Goal: Transaction & Acquisition: Purchase product/service

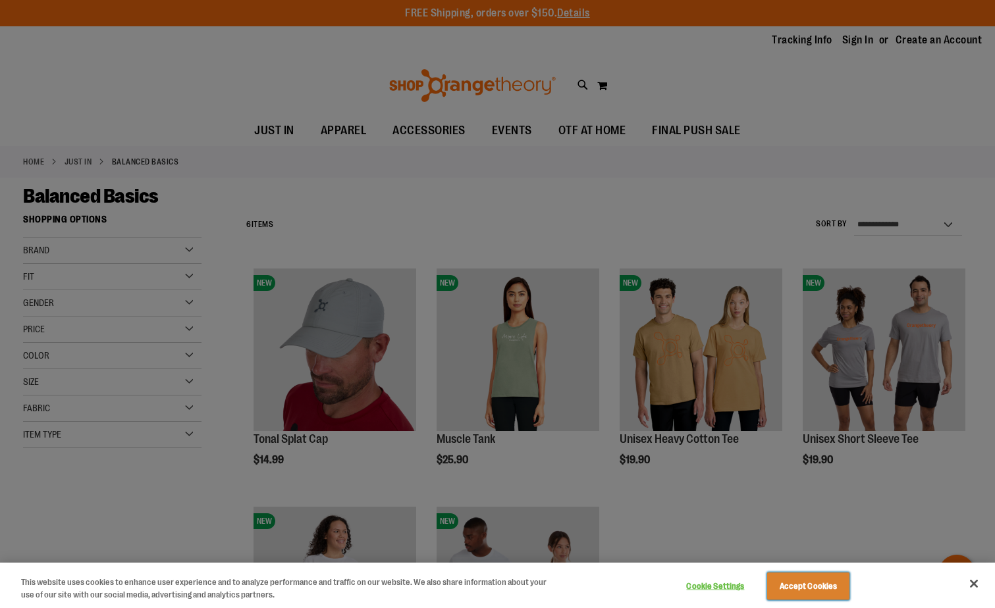
click at [805, 593] on button "Accept Cookies" at bounding box center [808, 587] width 82 height 28
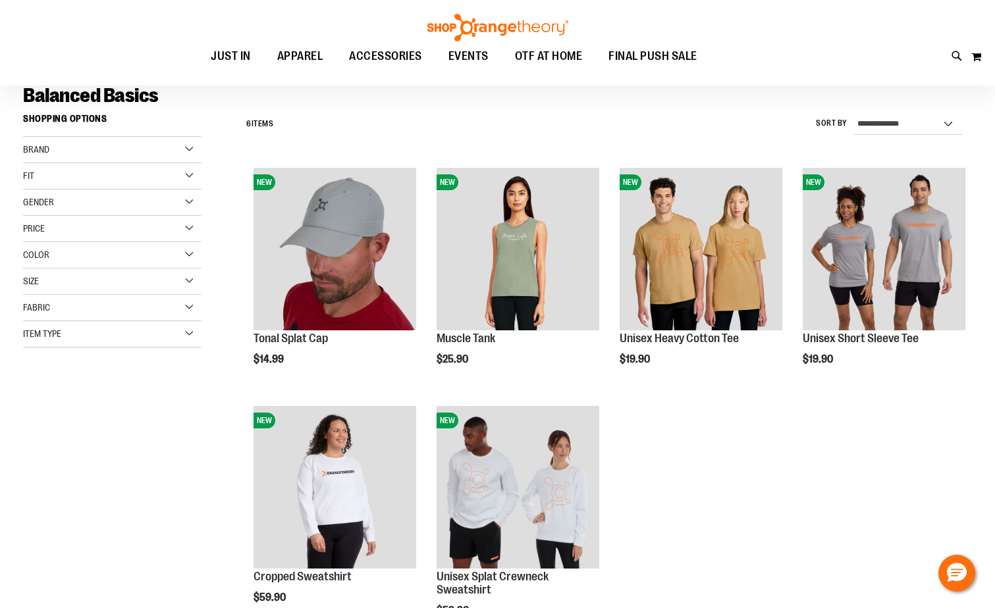
scroll to position [65, 0]
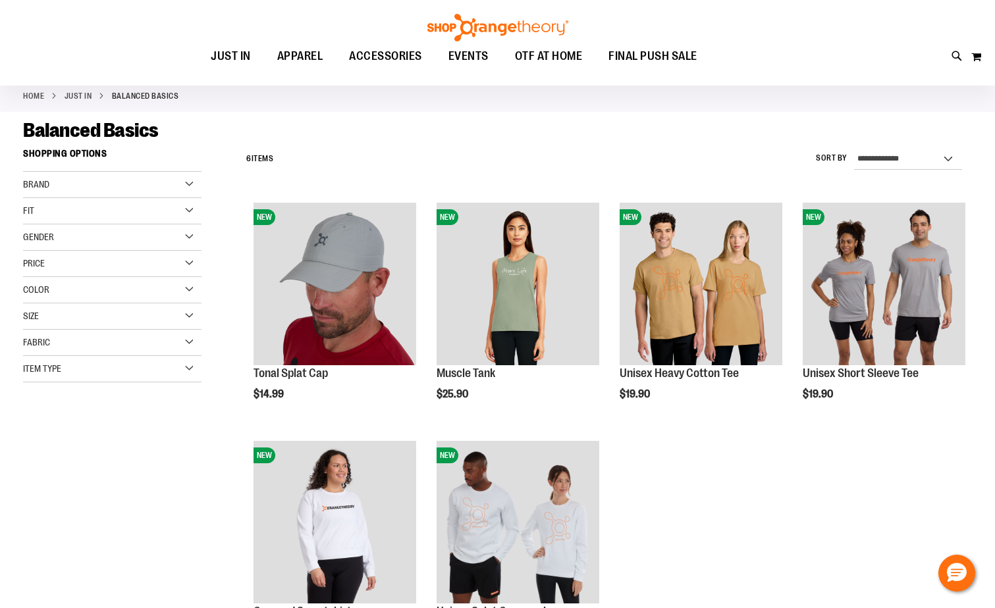
click at [71, 234] on div "Gender" at bounding box center [112, 238] width 178 height 26
click at [40, 263] on link "Women 2 items" at bounding box center [106, 264] width 172 height 14
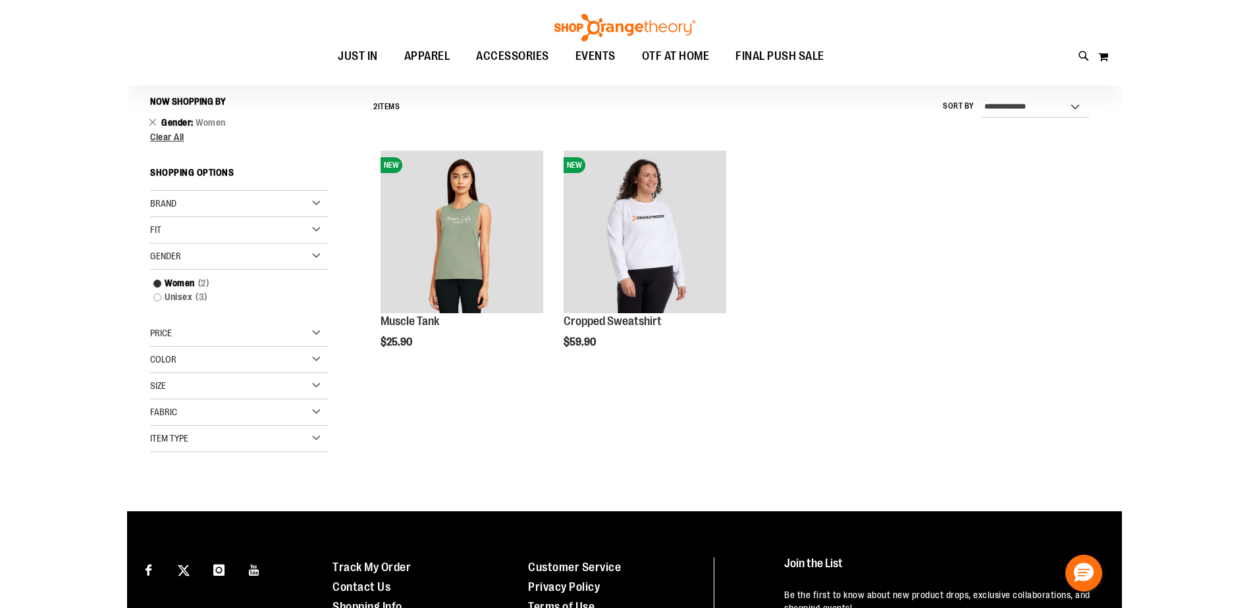
scroll to position [122, 0]
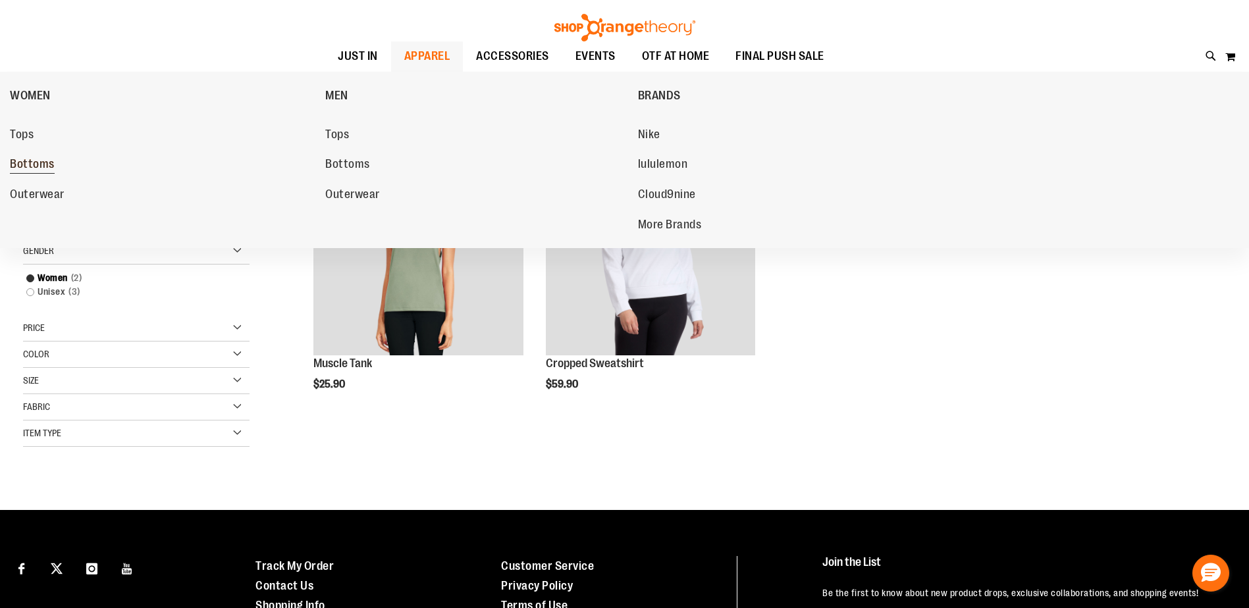
click at [48, 167] on span "Bottoms" at bounding box center [32, 165] width 45 height 16
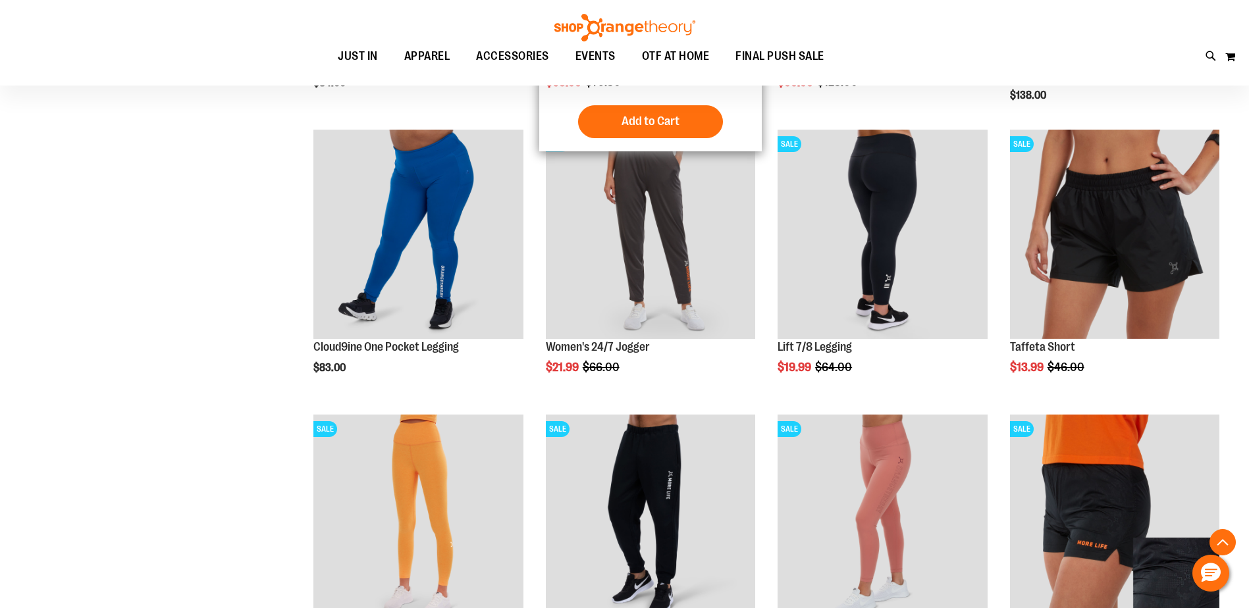
scroll to position [460, 0]
